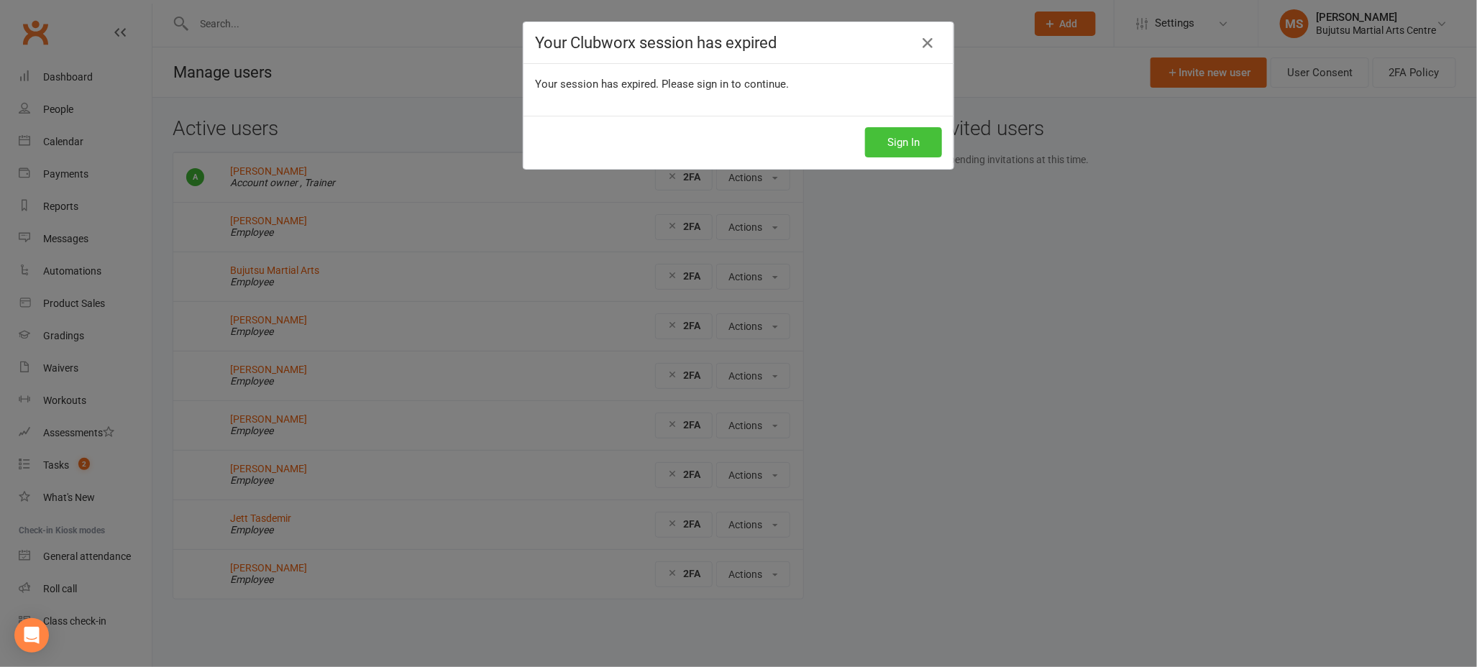
click at [910, 150] on button "Sign In" at bounding box center [903, 142] width 77 height 30
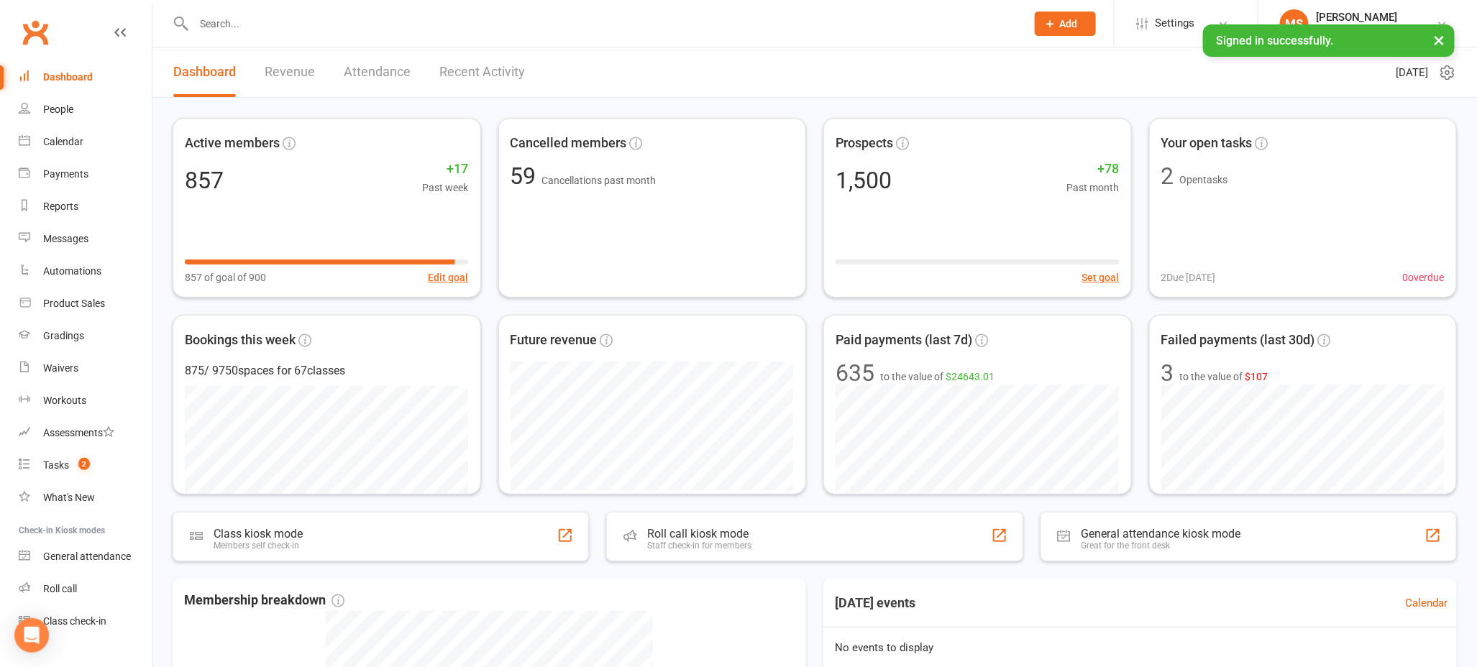
click at [311, 27] on input "text" at bounding box center [603, 24] width 827 height 20
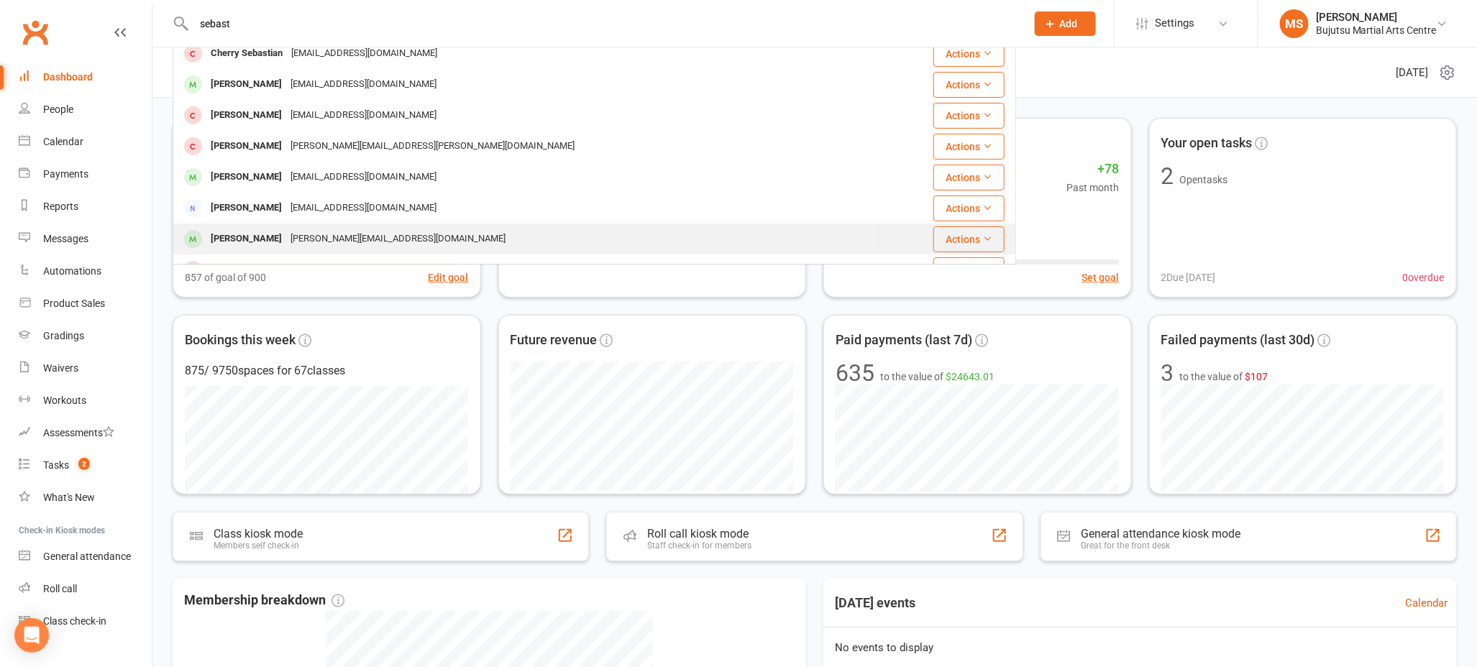
scroll to position [105, 0]
type input "sebast"
click at [286, 239] on div "Sebastian Ricciulli" at bounding box center [246, 237] width 80 height 21
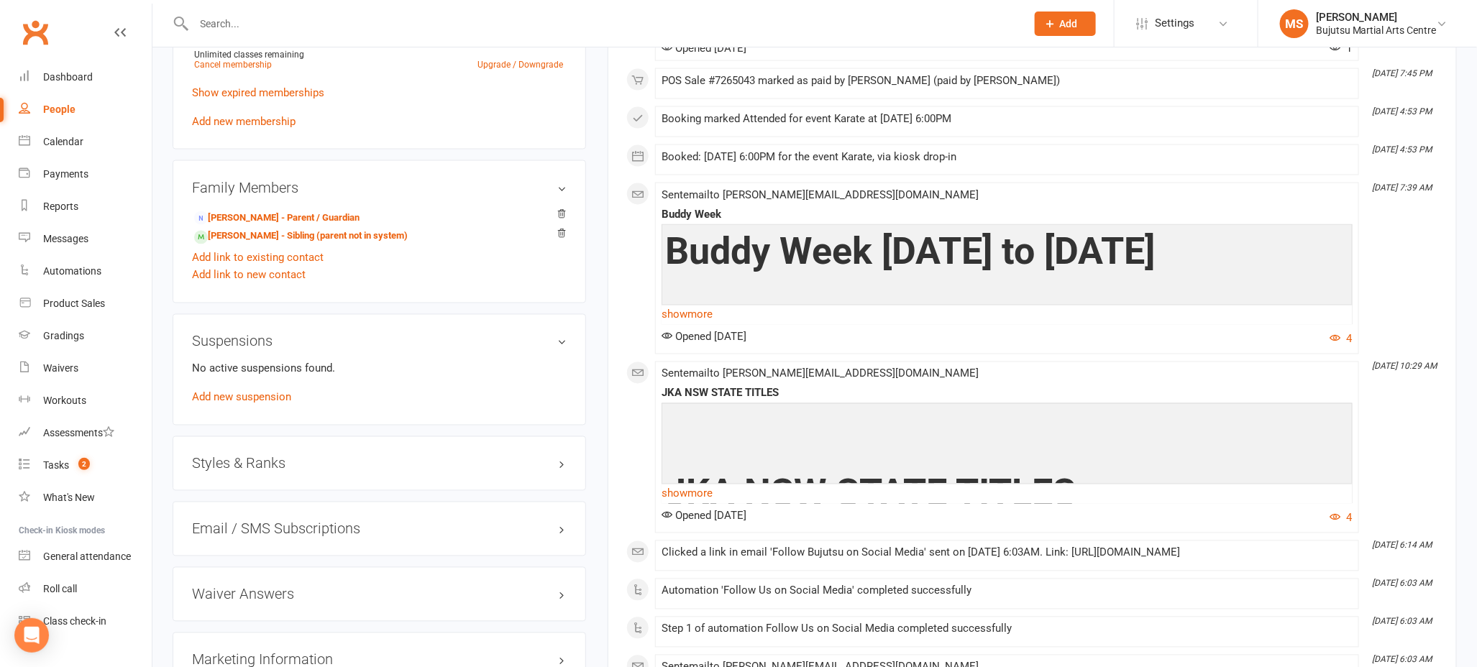
scroll to position [1130, 0]
click at [282, 459] on h3 "Styles & Ranks" at bounding box center [379, 463] width 375 height 16
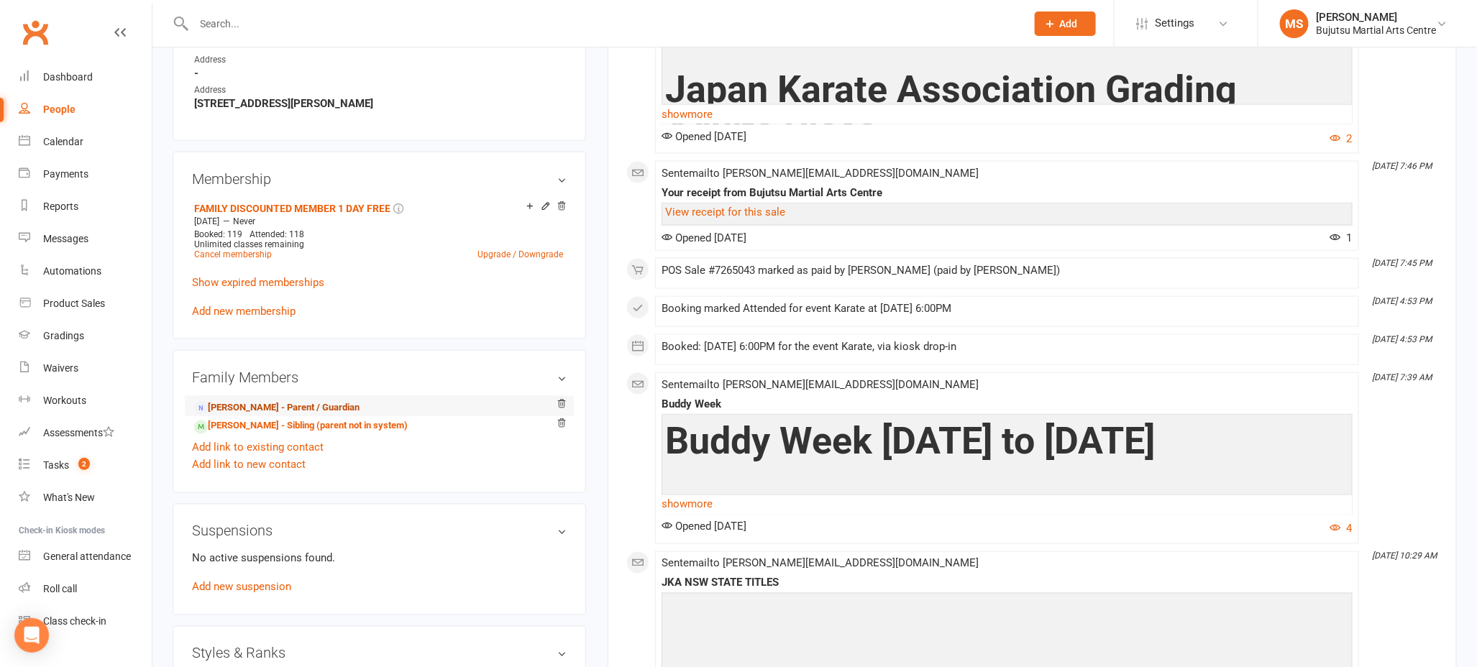
scroll to position [938, 0]
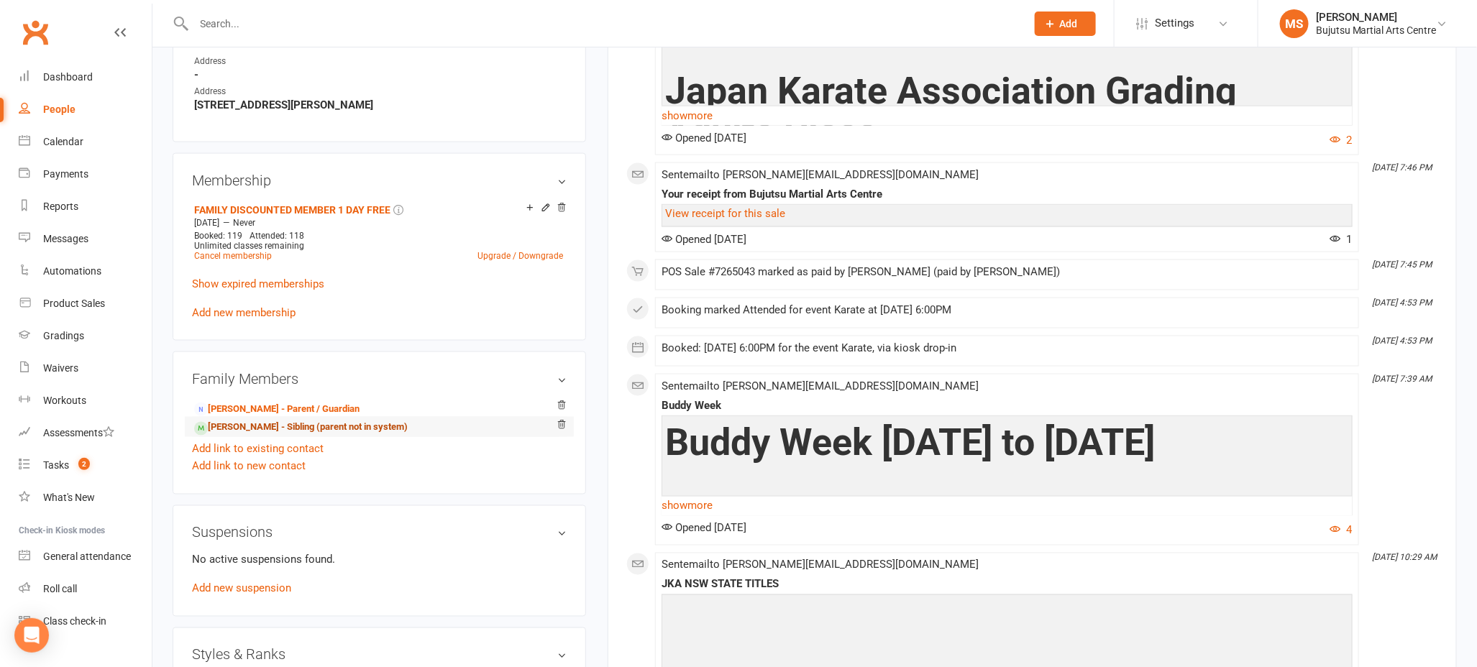
click at [309, 427] on link "Oliver Ricciulli - Sibling (parent not in system)" at bounding box center [301, 428] width 214 height 15
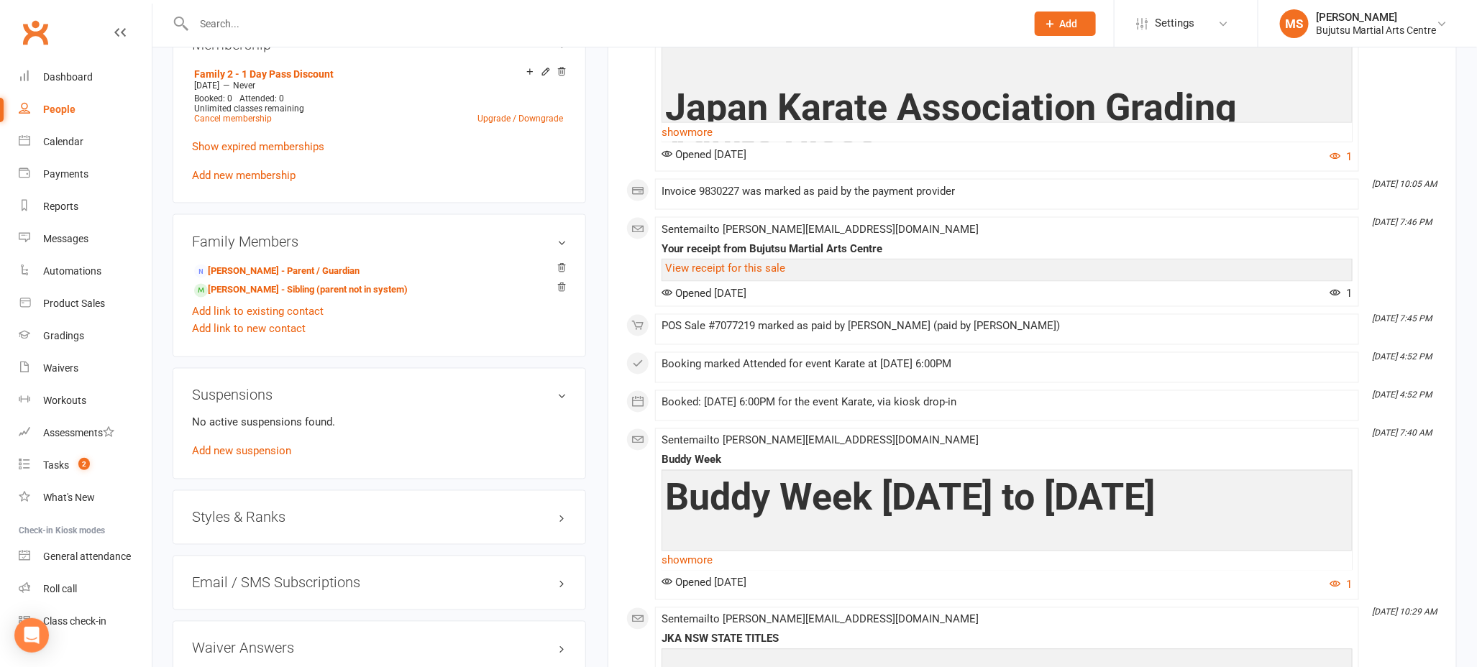
scroll to position [1160, 0]
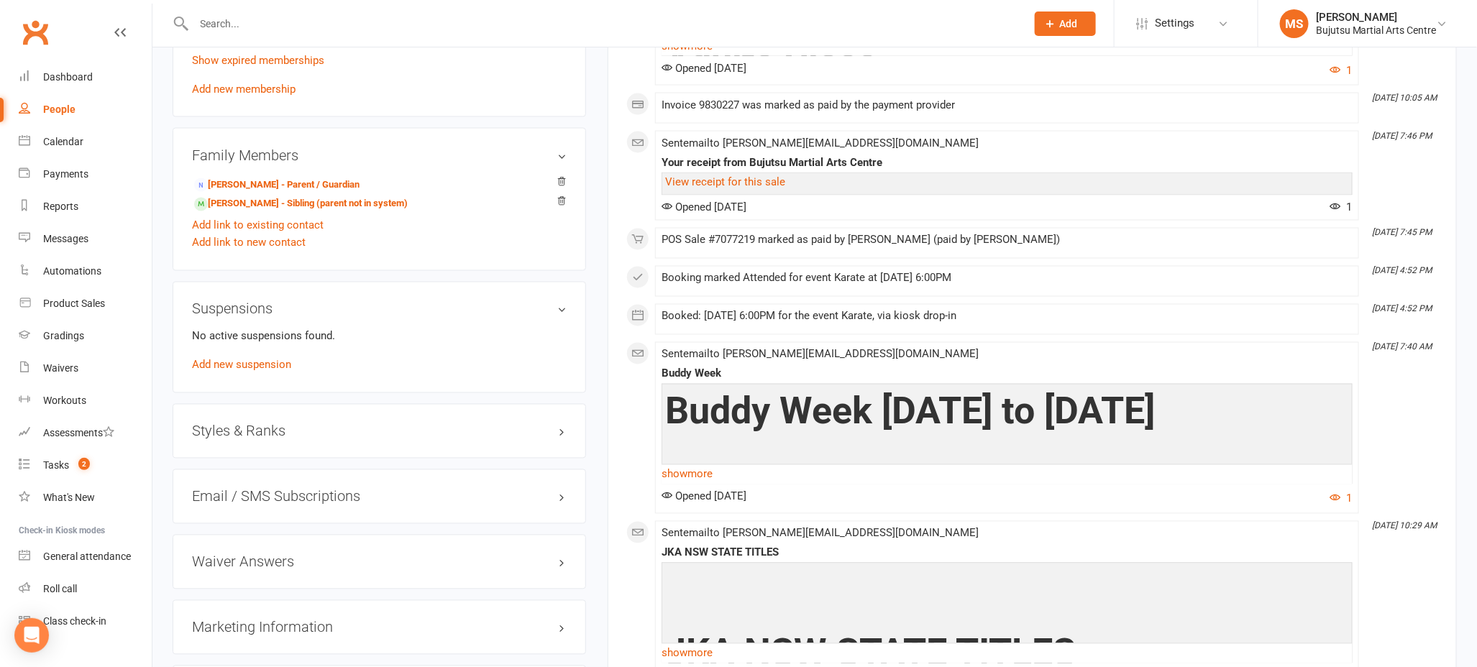
click at [289, 427] on h3 "Styles & Ranks" at bounding box center [379, 432] width 375 height 16
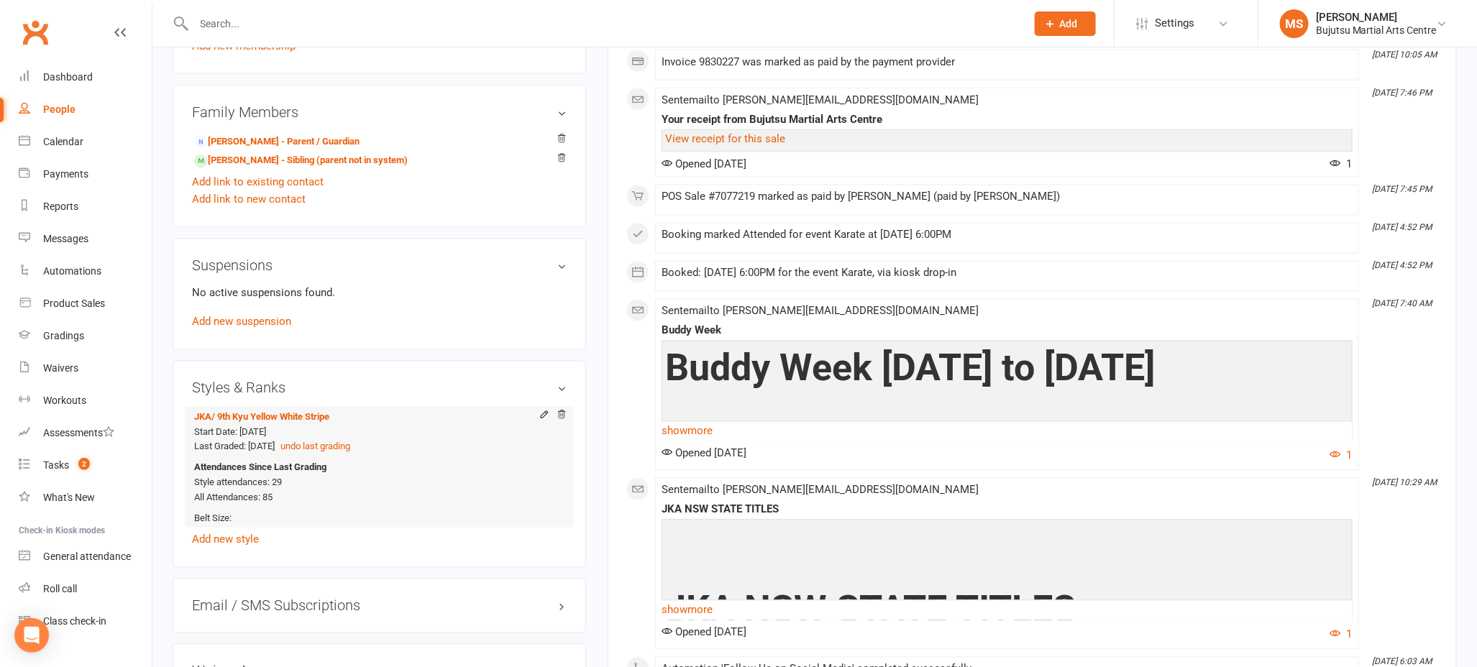
scroll to position [1205, 0]
